Goal: Browse casually: Explore the website without a specific task or goal

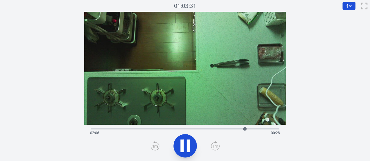
click at [186, 144] on icon at bounding box center [185, 146] width 16 height 16
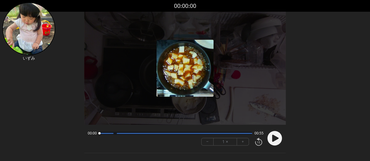
click at [275, 135] on circle at bounding box center [274, 138] width 15 height 15
